Goal: Information Seeking & Learning: Find specific fact

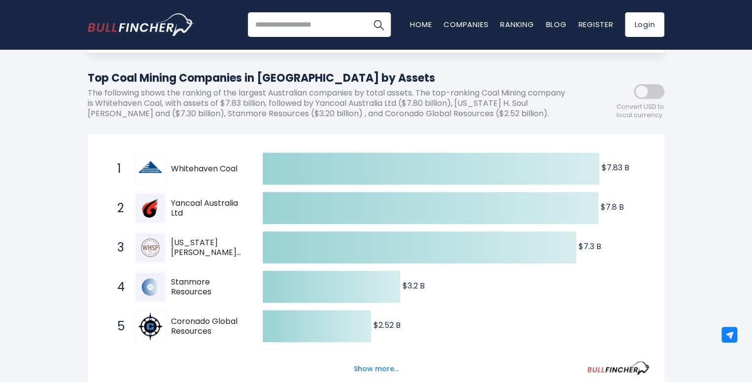
click at [189, 249] on span "[US_STATE][PERSON_NAME] Soul [PERSON_NAME] and" at bounding box center [208, 248] width 74 height 21
click at [189, 247] on span "[US_STATE][PERSON_NAME] Soul [PERSON_NAME] and" at bounding box center [208, 248] width 74 height 21
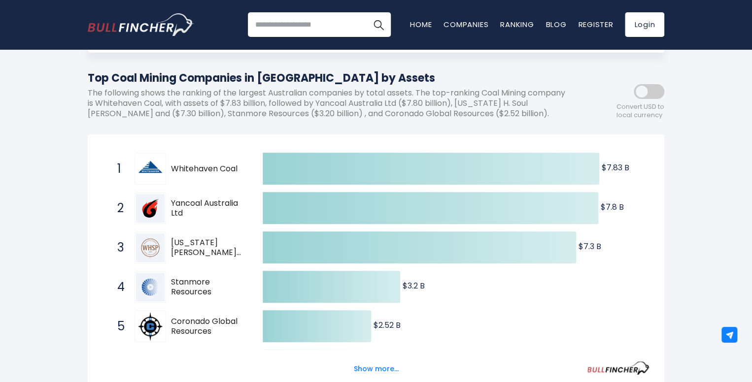
click at [190, 247] on span "[US_STATE][PERSON_NAME] Soul [PERSON_NAME] and" at bounding box center [208, 248] width 74 height 21
drag, startPoint x: 58, startPoint y: 237, endPoint x: 35, endPoint y: 169, distance: 71.0
click at [244, 255] on div "[GEOGRAPHIC_DATA] Entire World 30,364 [GEOGRAPHIC_DATA]" at bounding box center [376, 308] width 752 height 685
drag, startPoint x: 40, startPoint y: 137, endPoint x: 141, endPoint y: 107, distance: 104.9
click at [125, 126] on div "[GEOGRAPHIC_DATA] Entire World 30,364 [GEOGRAPHIC_DATA]" at bounding box center [376, 308] width 752 height 685
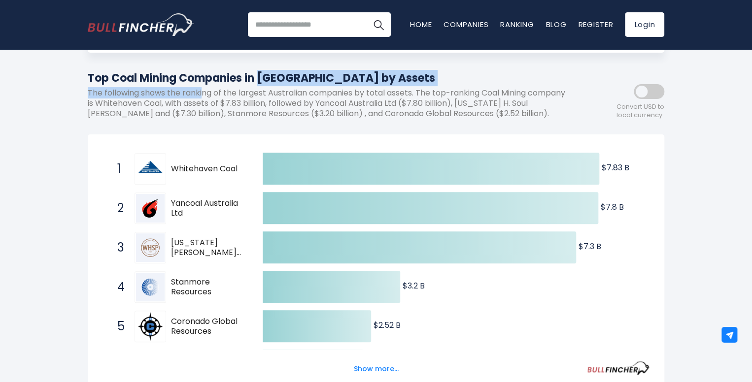
drag, startPoint x: 196, startPoint y: 93, endPoint x: 203, endPoint y: 95, distance: 7.1
click at [203, 95] on div "Top Coal Mining Companies in [GEOGRAPHIC_DATA] by Assets The following shows th…" at bounding box center [332, 98] width 488 height 57
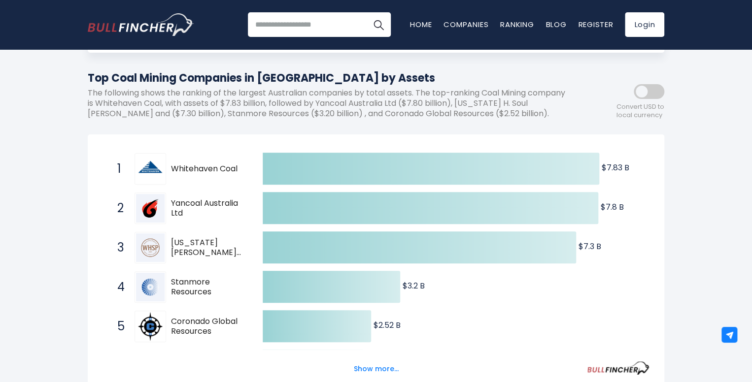
click at [42, 148] on div "[GEOGRAPHIC_DATA] Entire World 30,364 [GEOGRAPHIC_DATA]" at bounding box center [376, 308] width 752 height 685
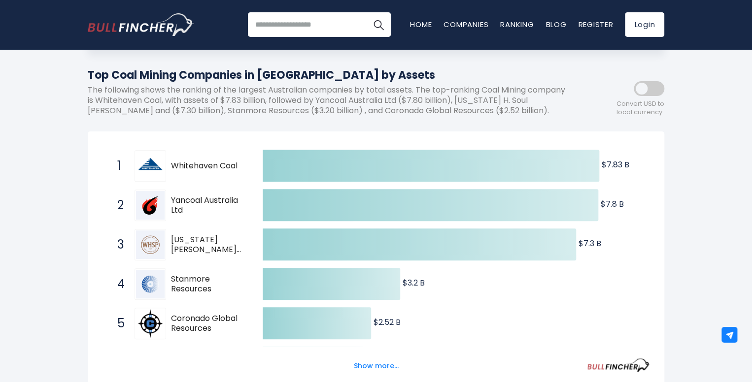
scroll to position [99, 0]
